Goal: Transaction & Acquisition: Download file/media

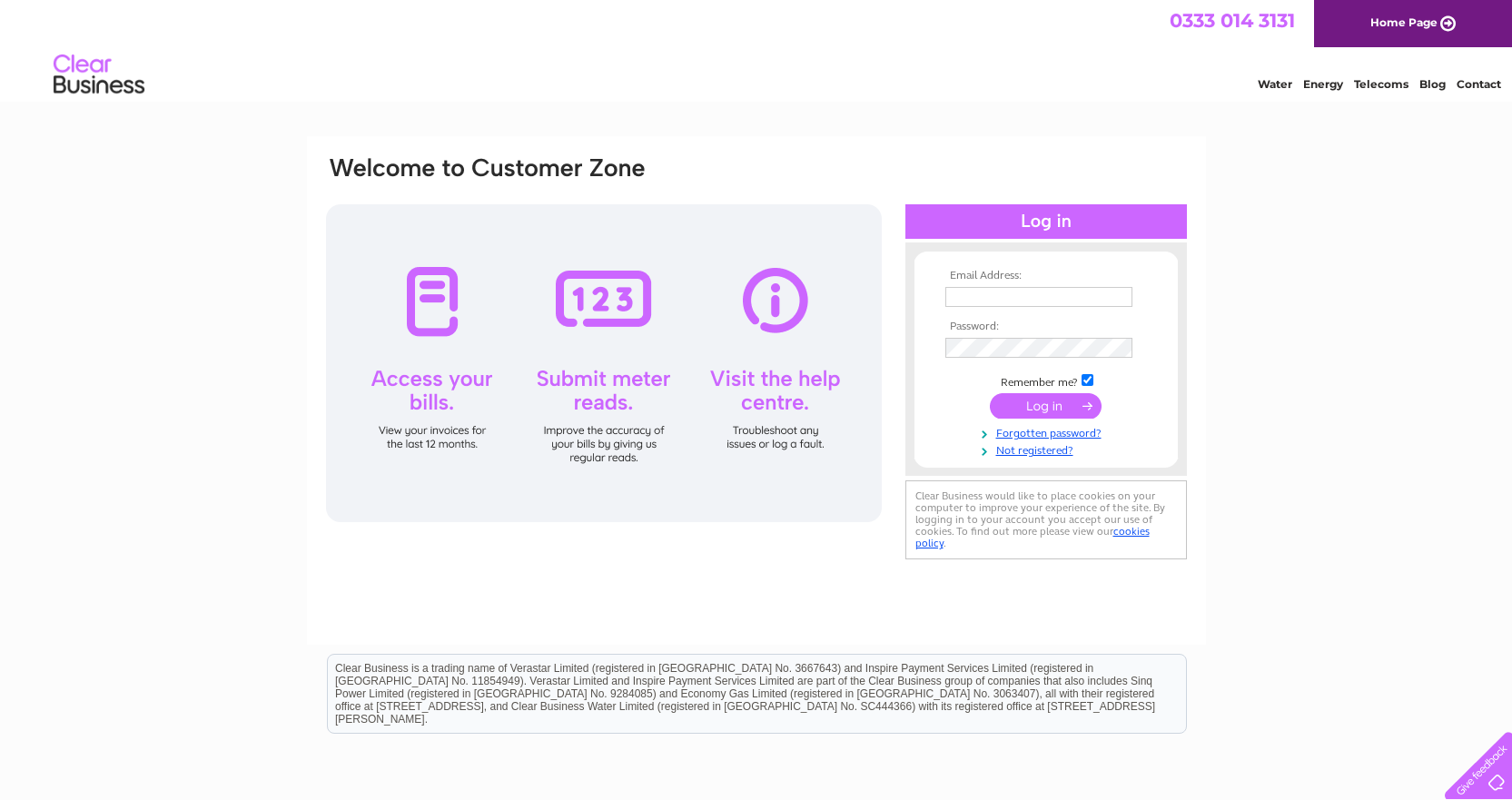
type input "vicky@jpcampbell.co.uk"
click at [1061, 397] on input "submit" at bounding box center [1045, 406] width 112 height 26
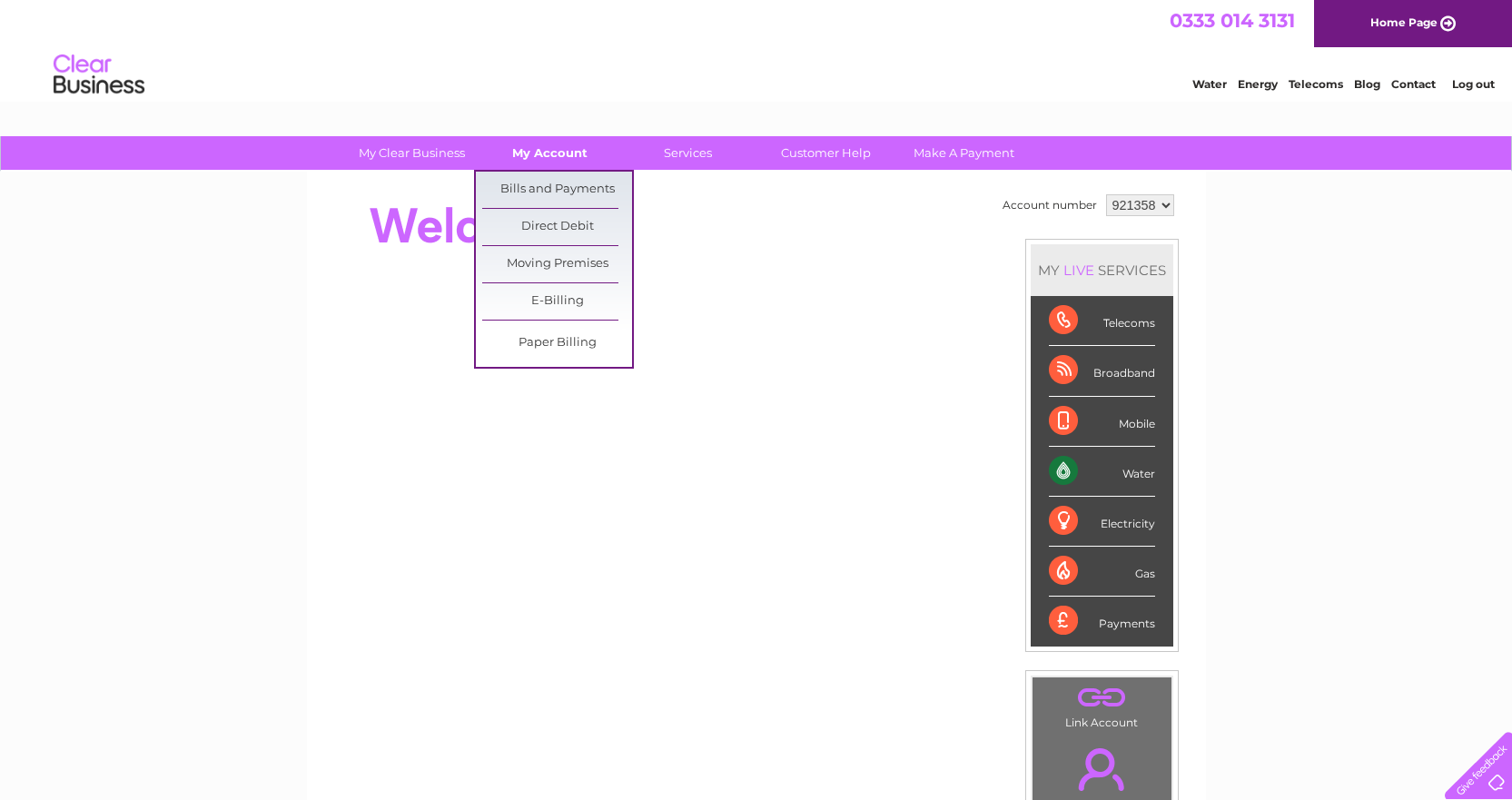
click at [517, 152] on link "My Account" at bounding box center [550, 153] width 150 height 34
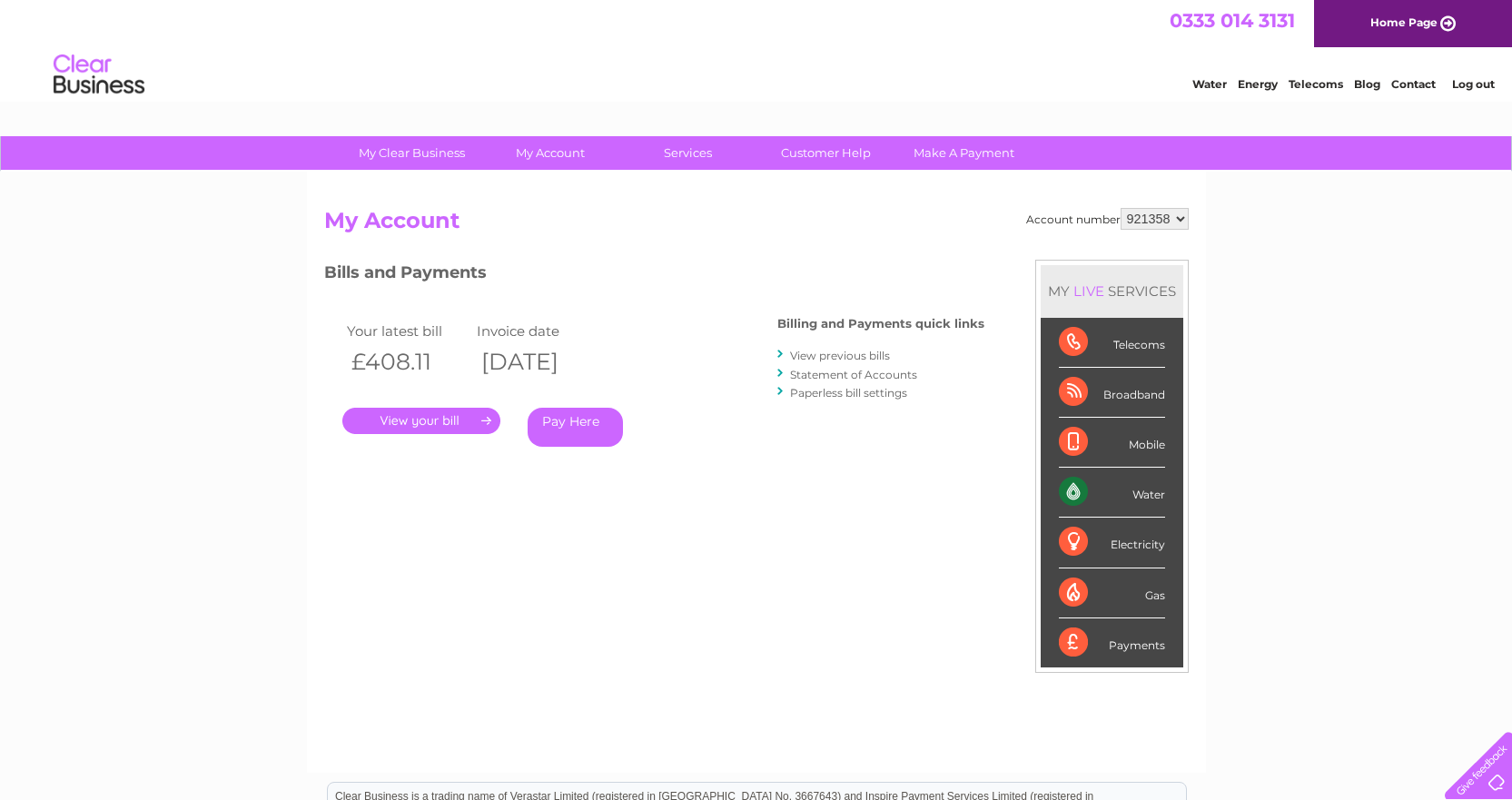
click at [855, 360] on link "View previous bills" at bounding box center [839, 356] width 100 height 14
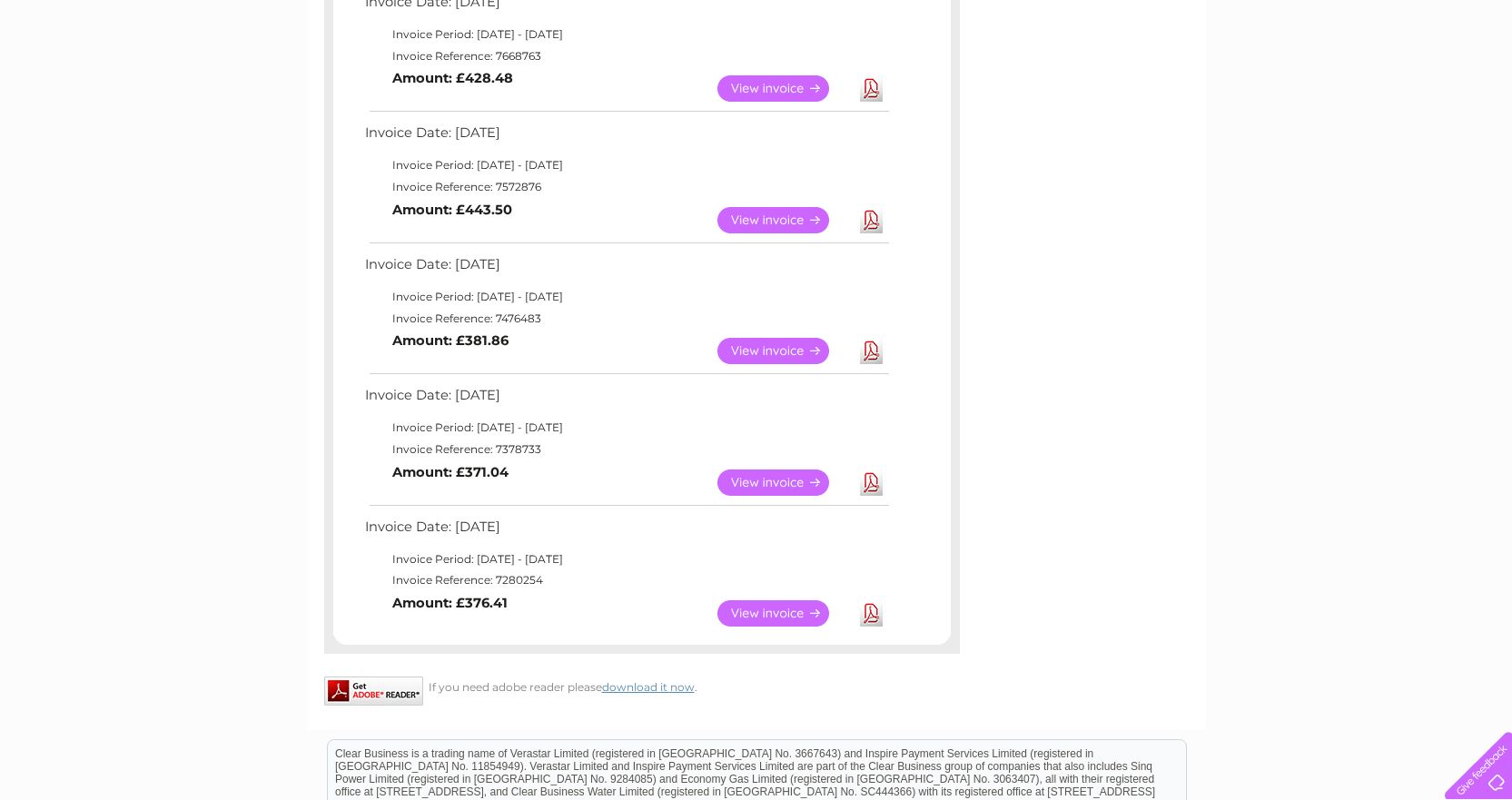
scroll to position [908, 0]
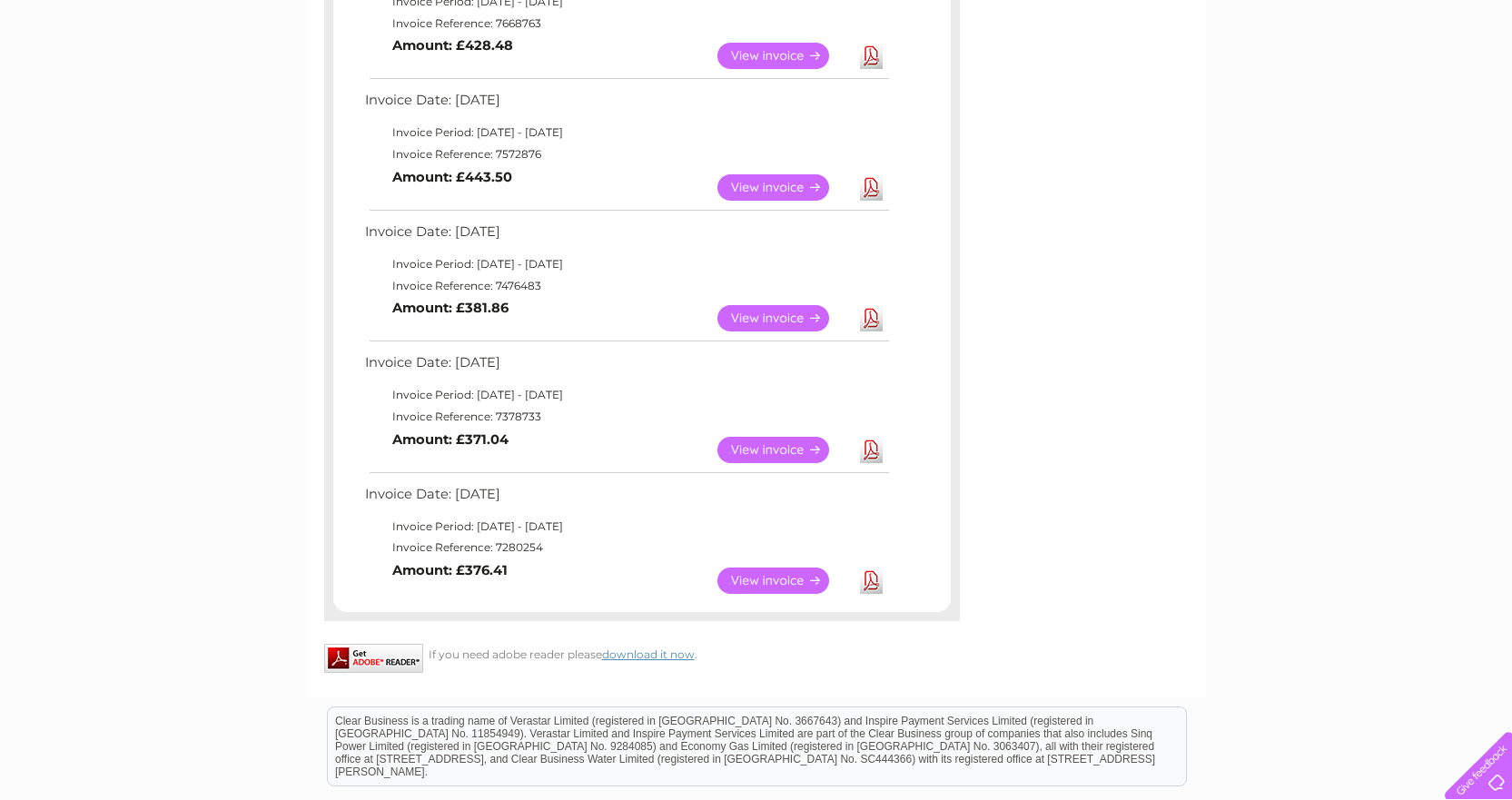
click at [775, 451] on link "View" at bounding box center [783, 449] width 133 height 27
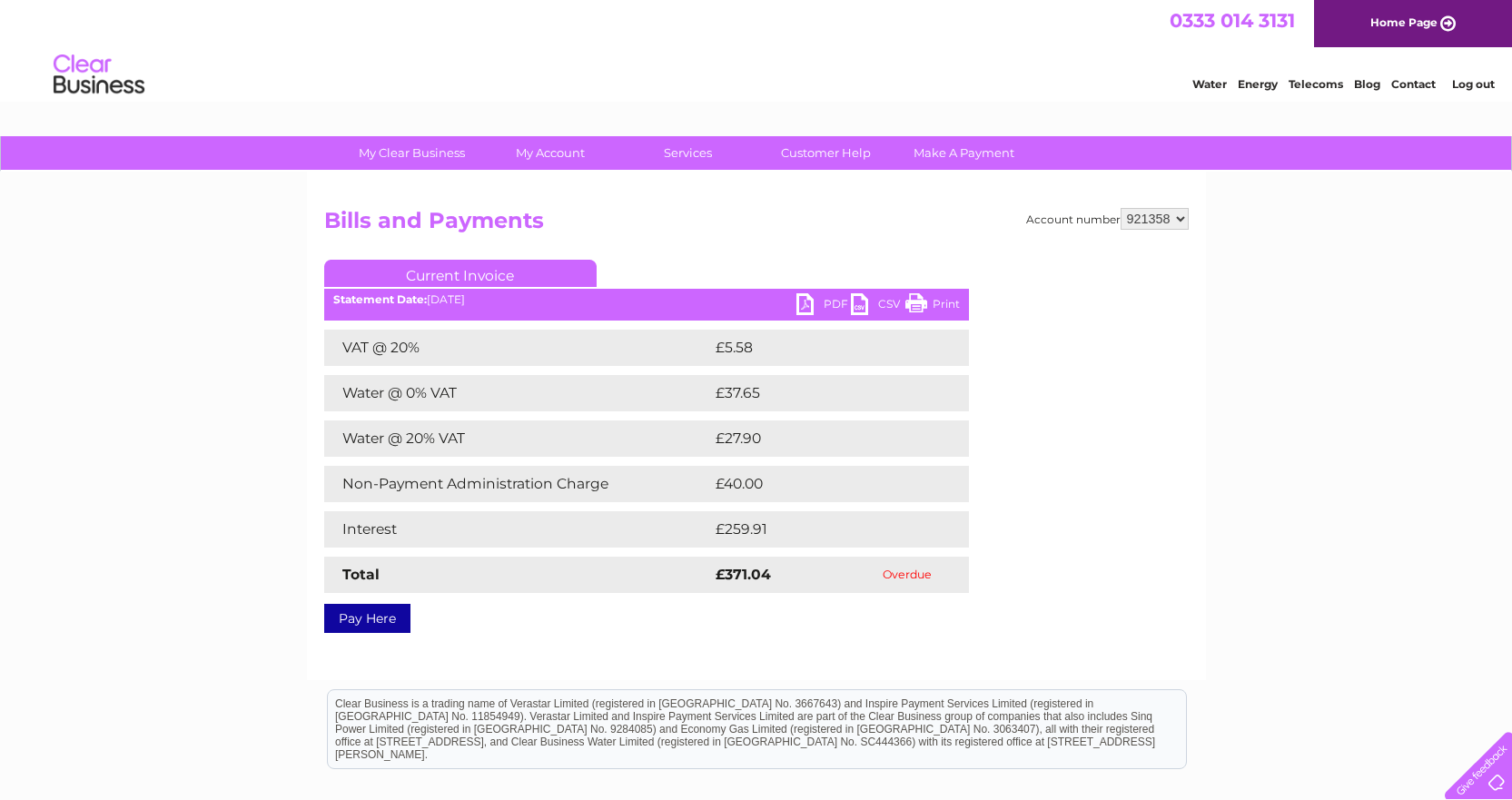
click at [829, 302] on link "PDF" at bounding box center [823, 306] width 54 height 27
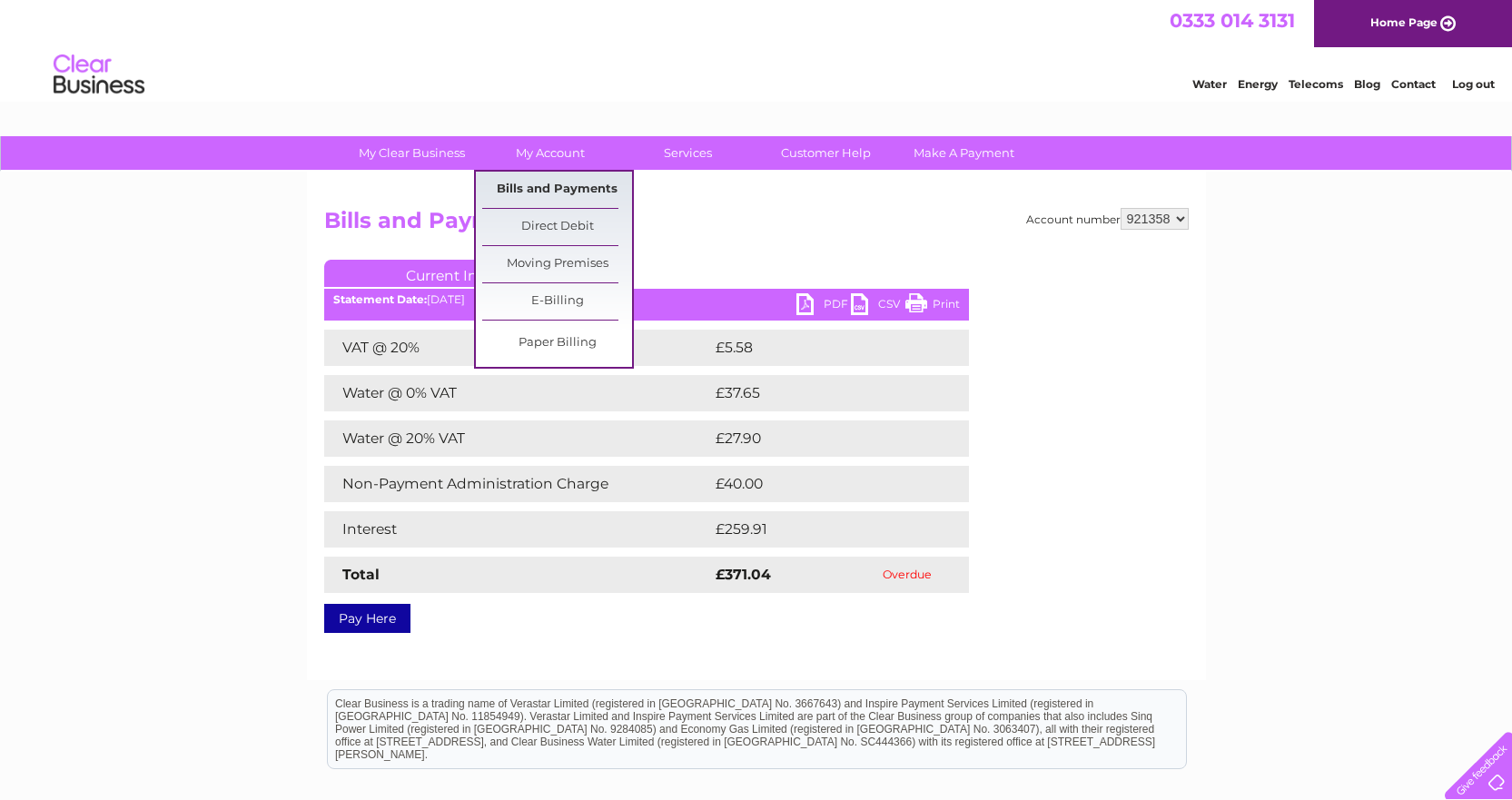
click at [547, 191] on link "Bills and Payments" at bounding box center [557, 190] width 150 height 37
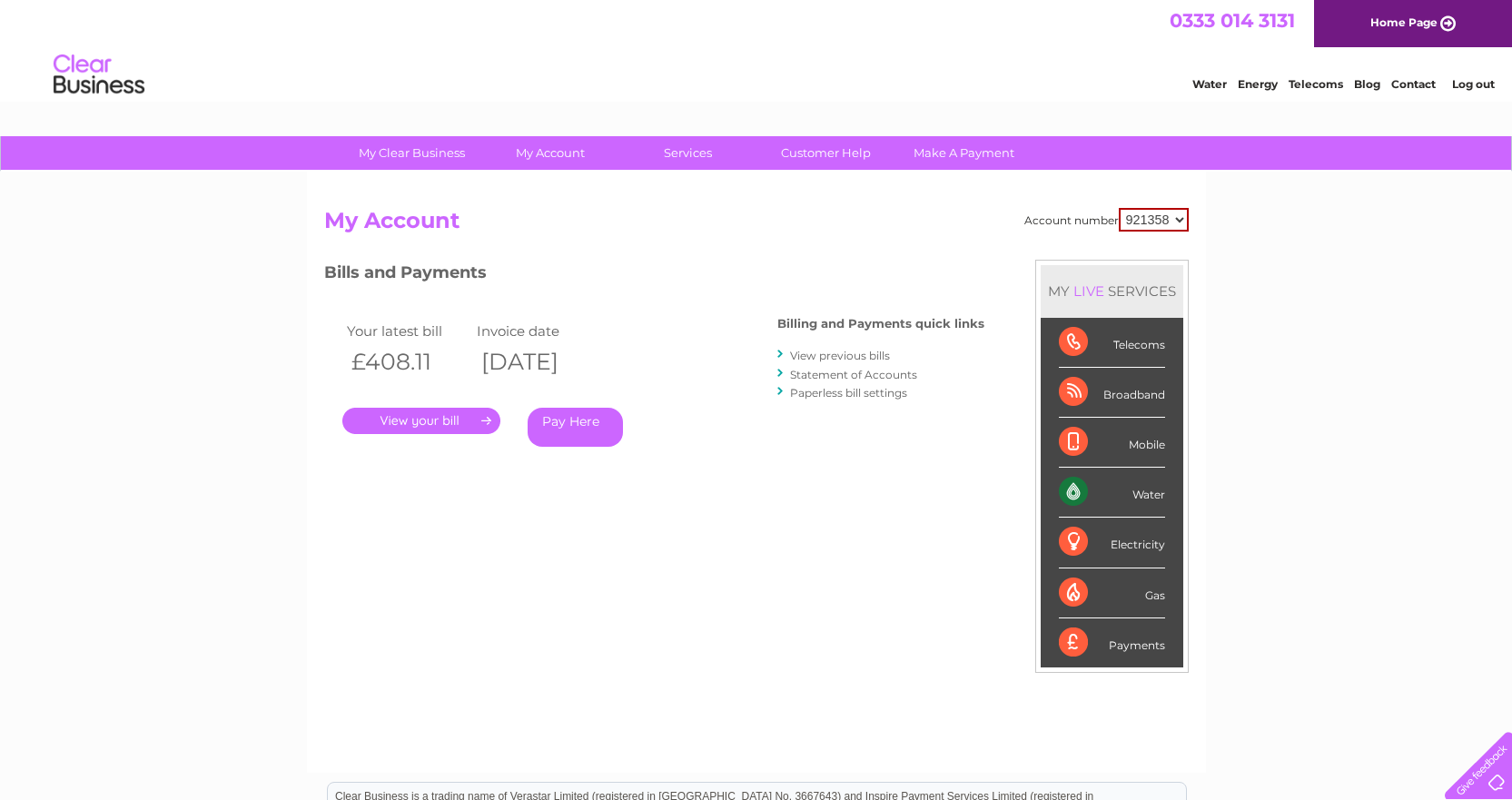
click at [829, 358] on link "View previous bills" at bounding box center [839, 356] width 100 height 14
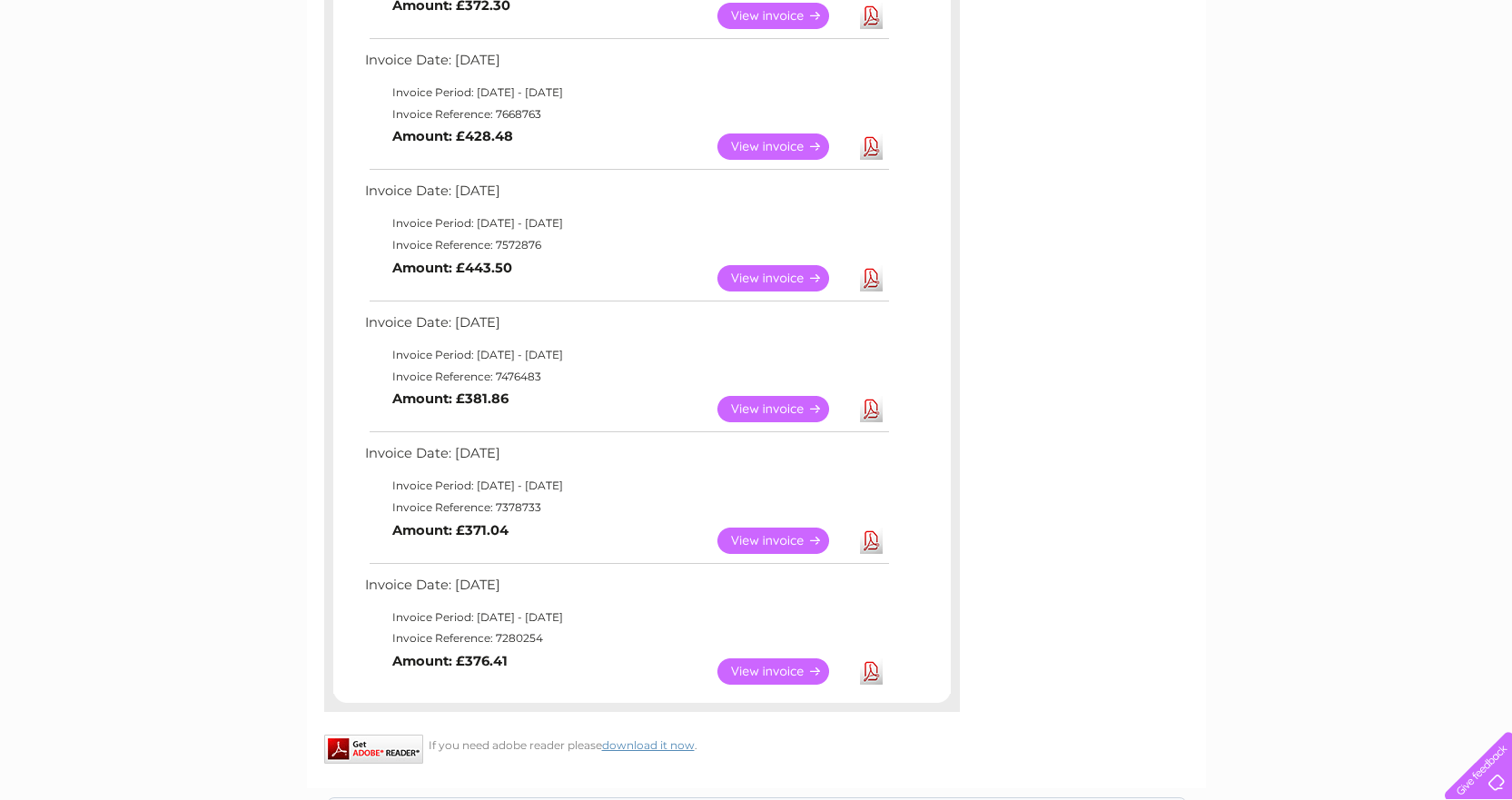
scroll to position [908, 0]
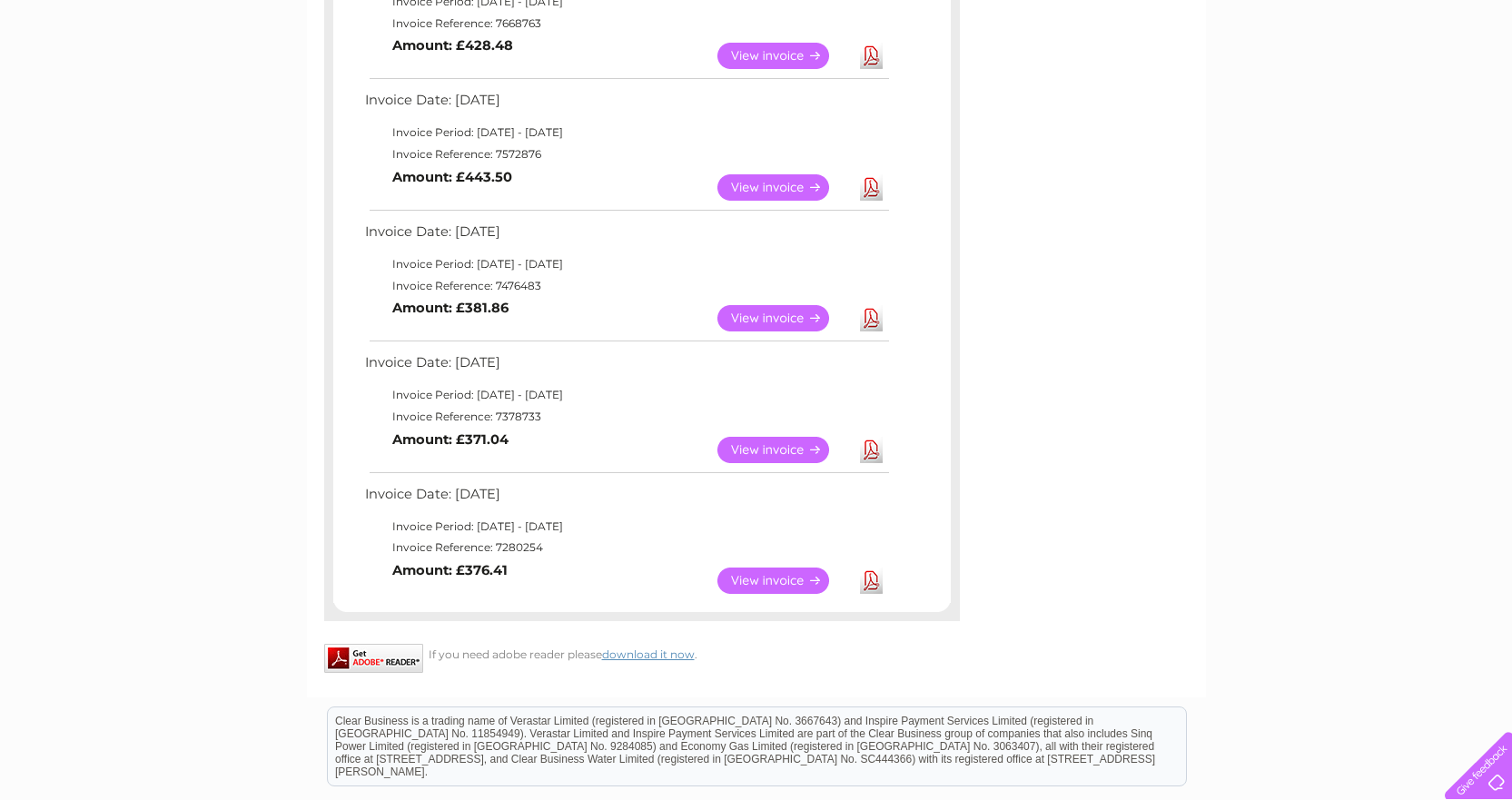
click at [777, 319] on link "View" at bounding box center [783, 318] width 133 height 27
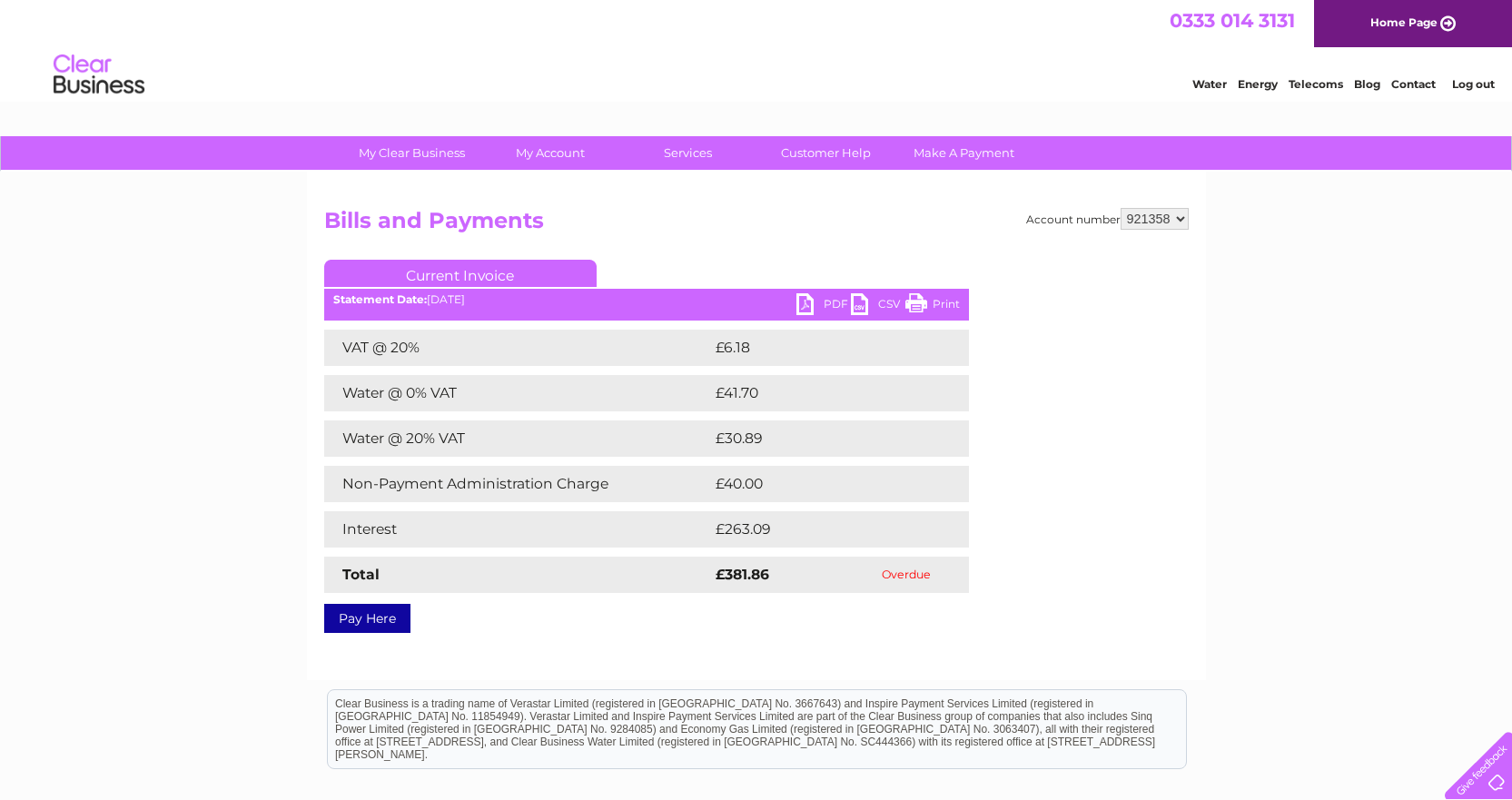
click at [838, 298] on link "PDF" at bounding box center [823, 306] width 54 height 27
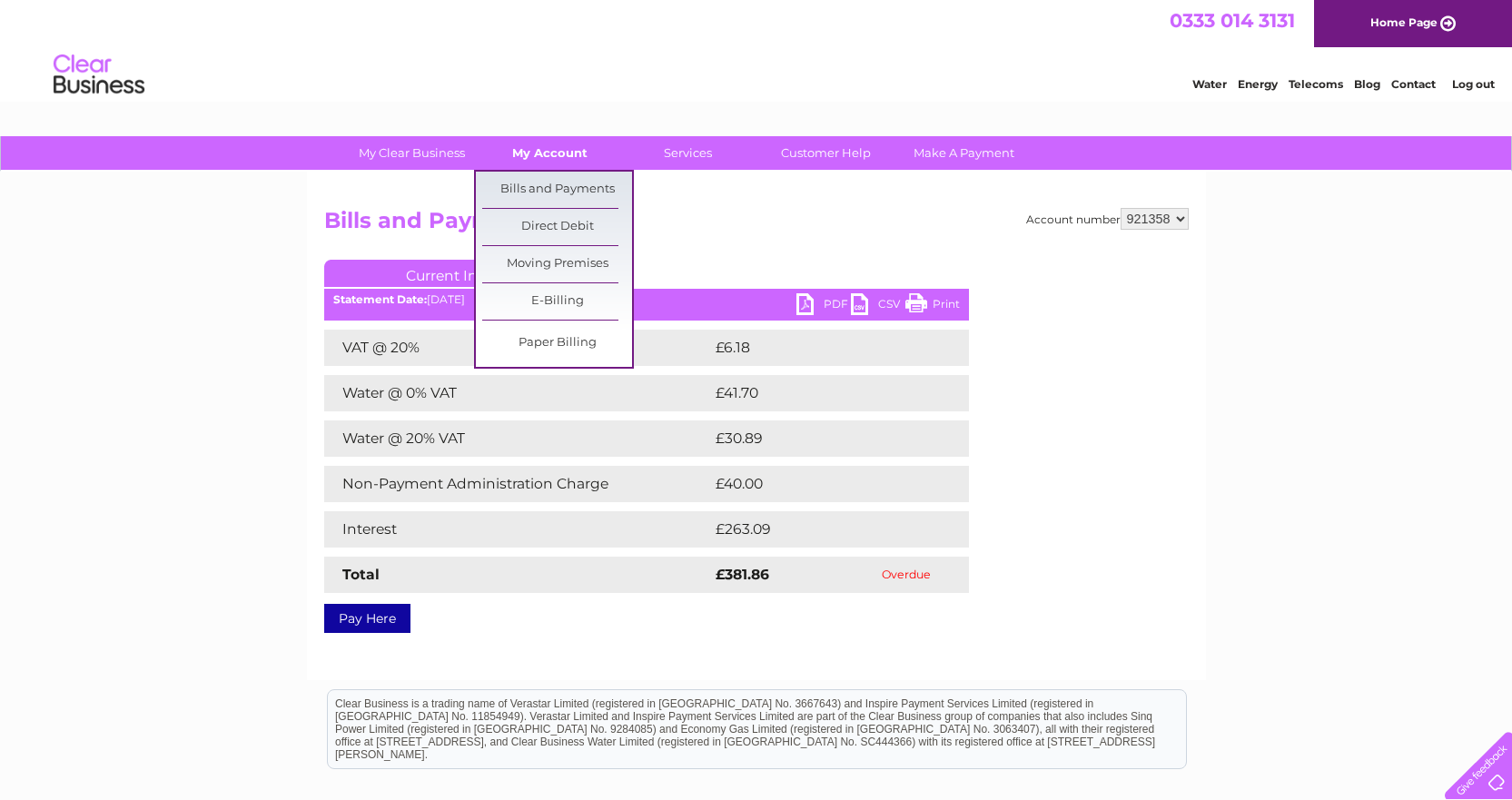
click at [532, 144] on link "My Account" at bounding box center [550, 153] width 150 height 34
click at [538, 186] on link "Bills and Payments" at bounding box center [557, 190] width 150 height 37
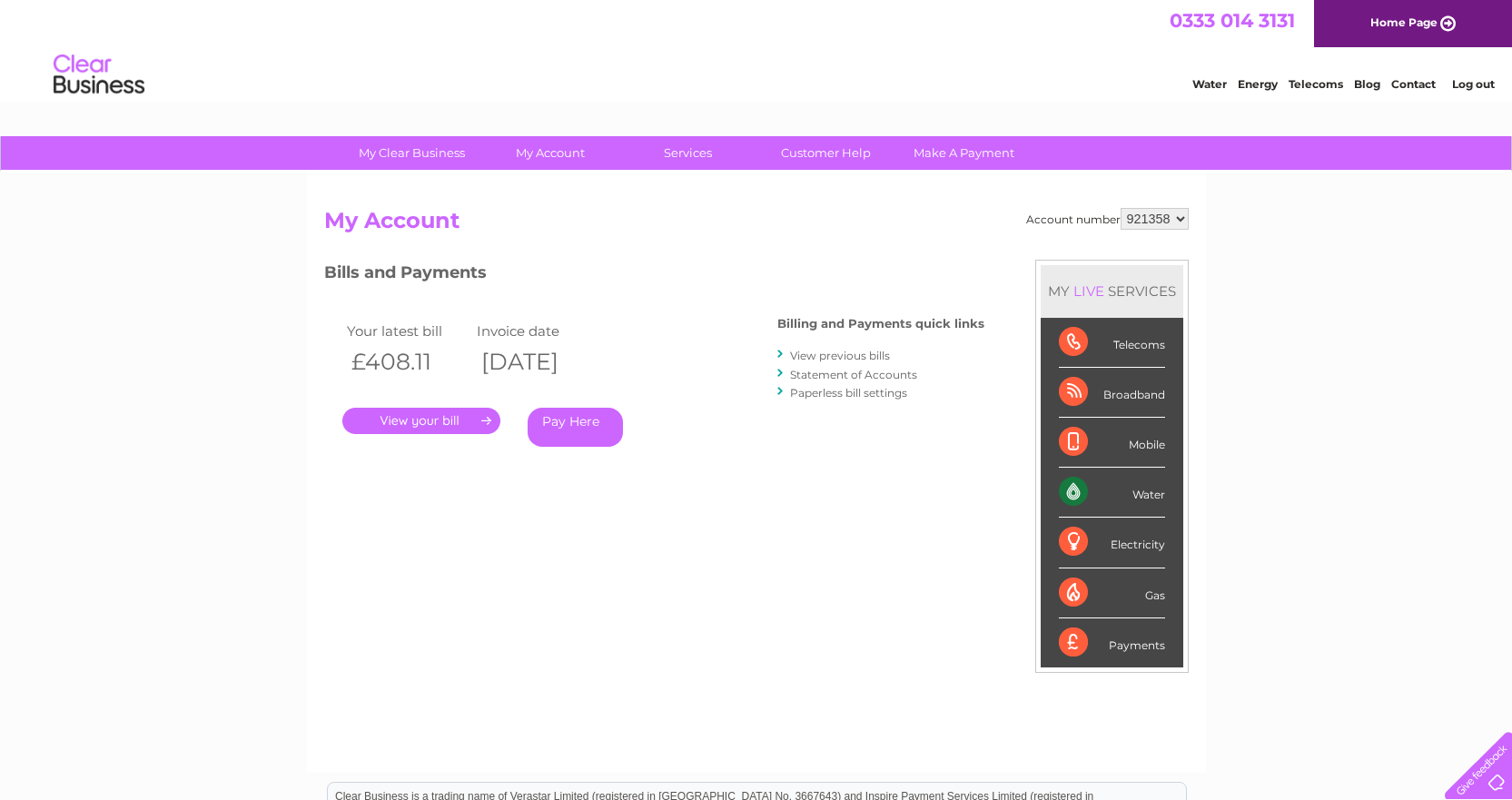
click at [782, 350] on div at bounding box center [781, 354] width 8 height 17
click at [779, 357] on div at bounding box center [781, 354] width 8 height 17
click at [825, 354] on link "View previous bills" at bounding box center [839, 356] width 100 height 14
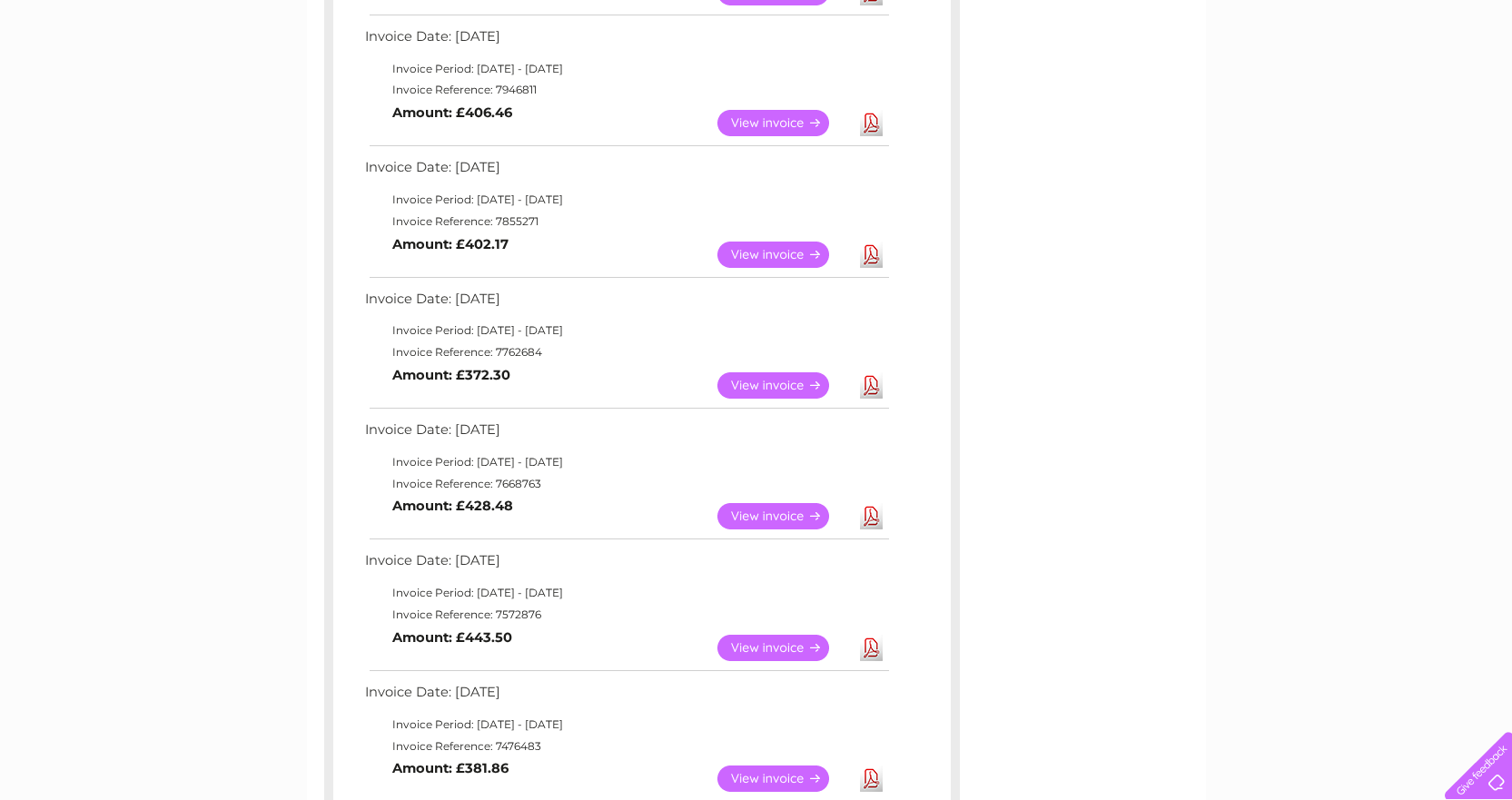
scroll to position [454, 0]
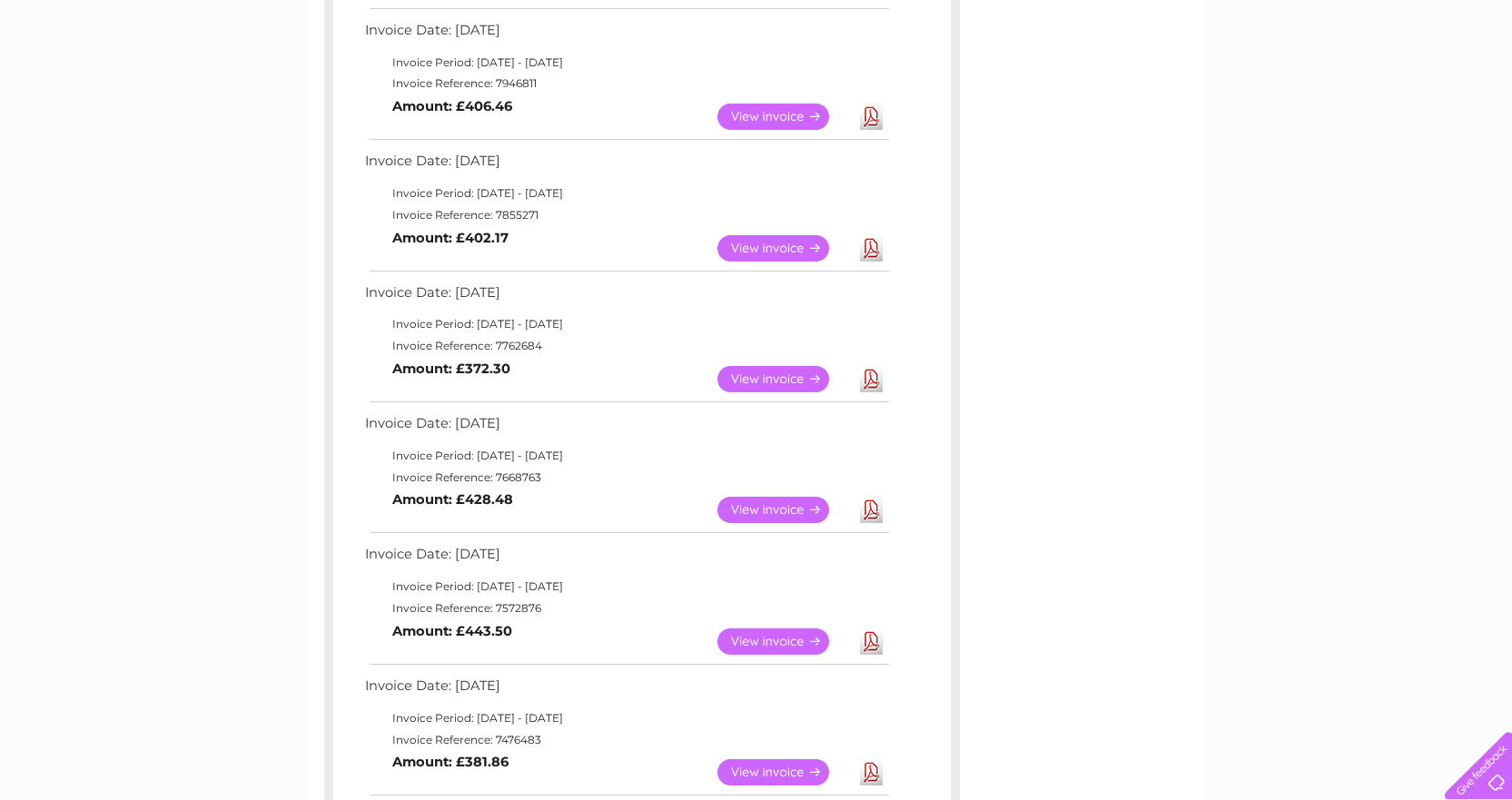
click at [865, 639] on link "Download" at bounding box center [871, 641] width 23 height 27
click at [868, 512] on link "Download" at bounding box center [871, 510] width 23 height 27
